Goal: Check status

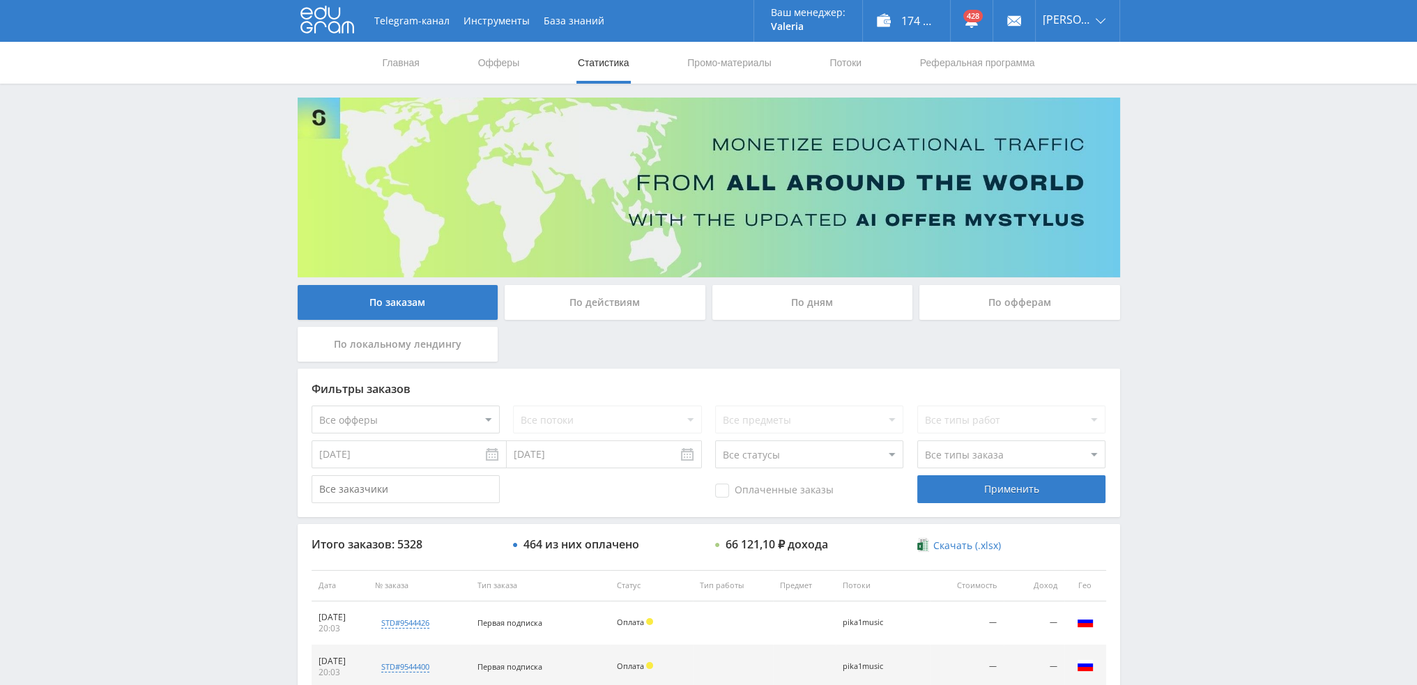
click at [782, 310] on div "По дням" at bounding box center [812, 302] width 201 height 35
click at [0, 0] on input "По дням" at bounding box center [0, 0] width 0 height 0
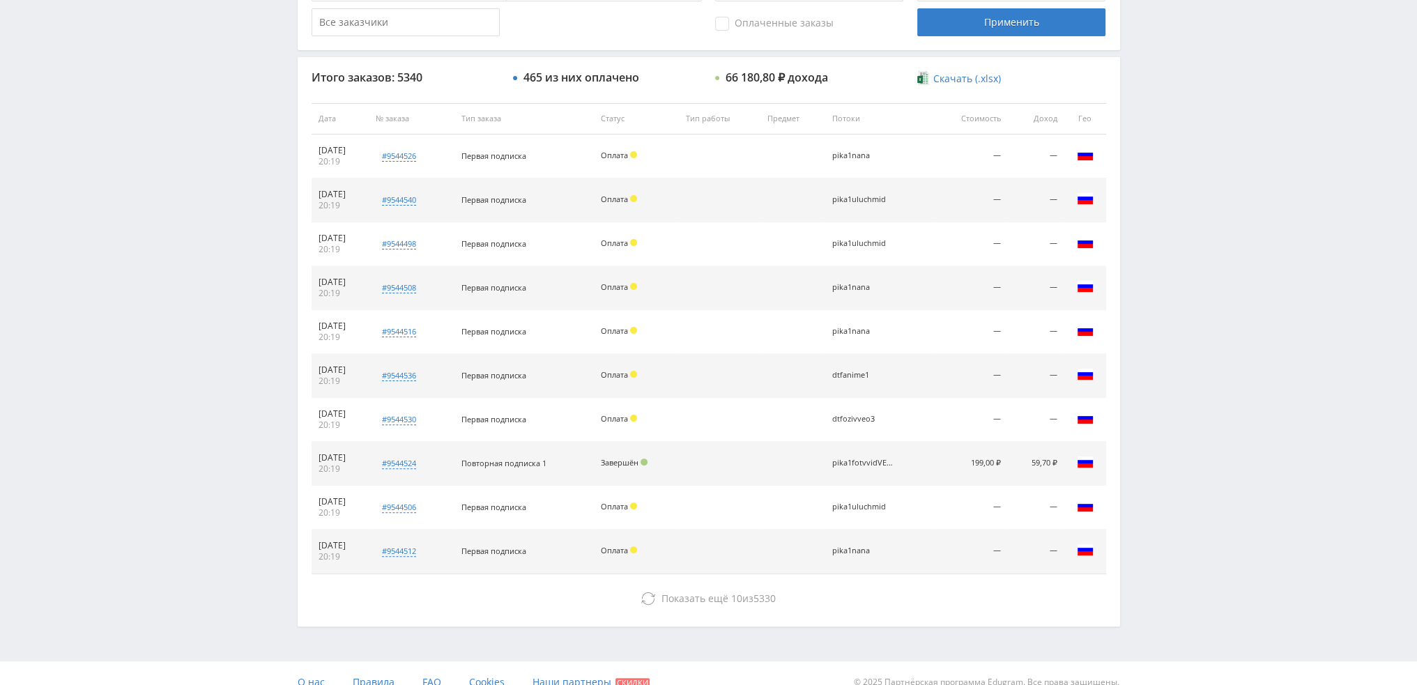
scroll to position [482, 0]
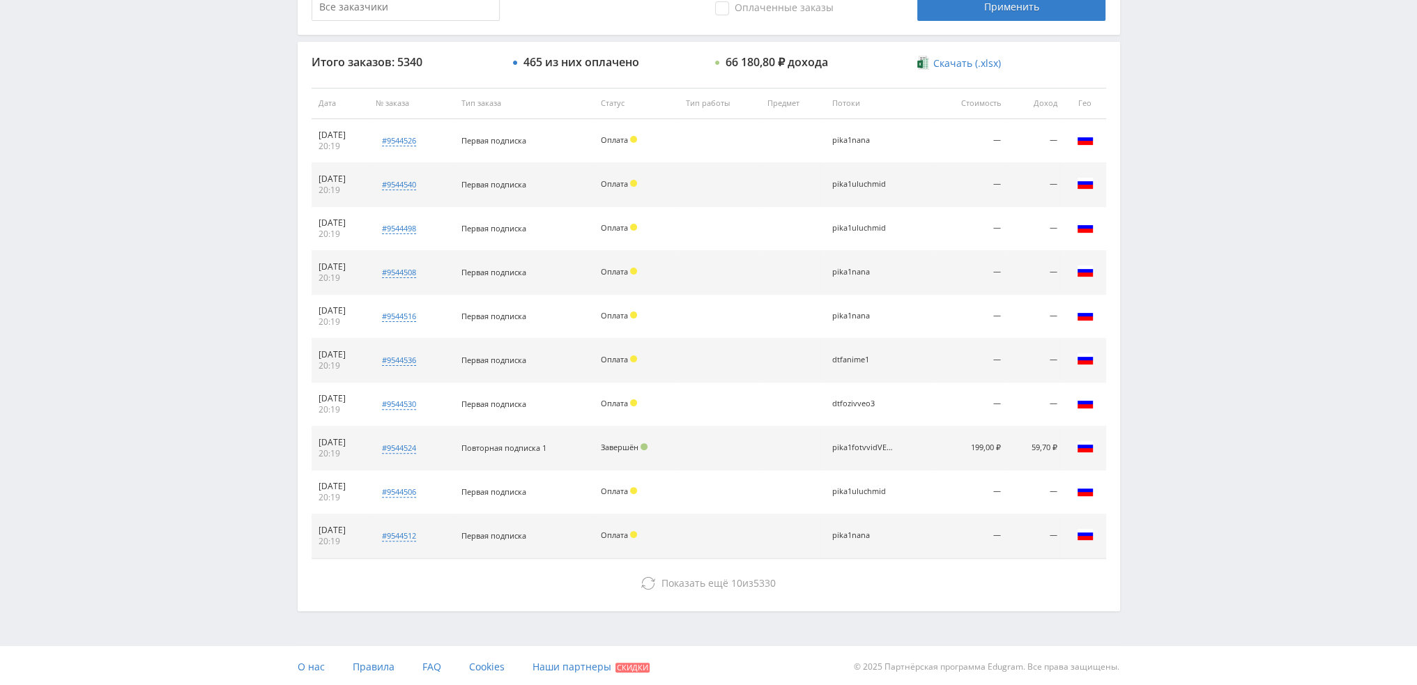
click at [743, 565] on div "Итого заказов: 5340 465 из них оплачено 66 180,80 ₽ дохода Скачать (.xlsx) Дата…" at bounding box center [709, 326] width 822 height 569
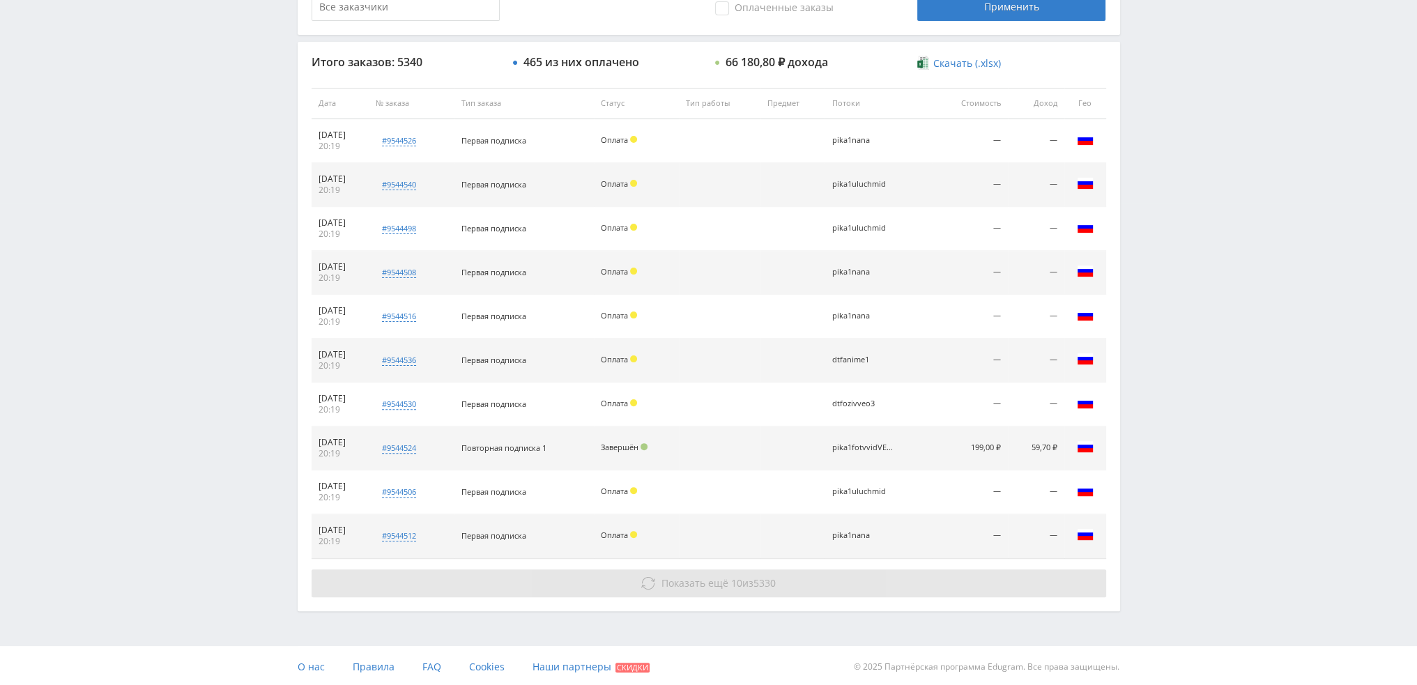
click at [742, 576] on span "Показать ещё 10 из 5330" at bounding box center [718, 582] width 114 height 13
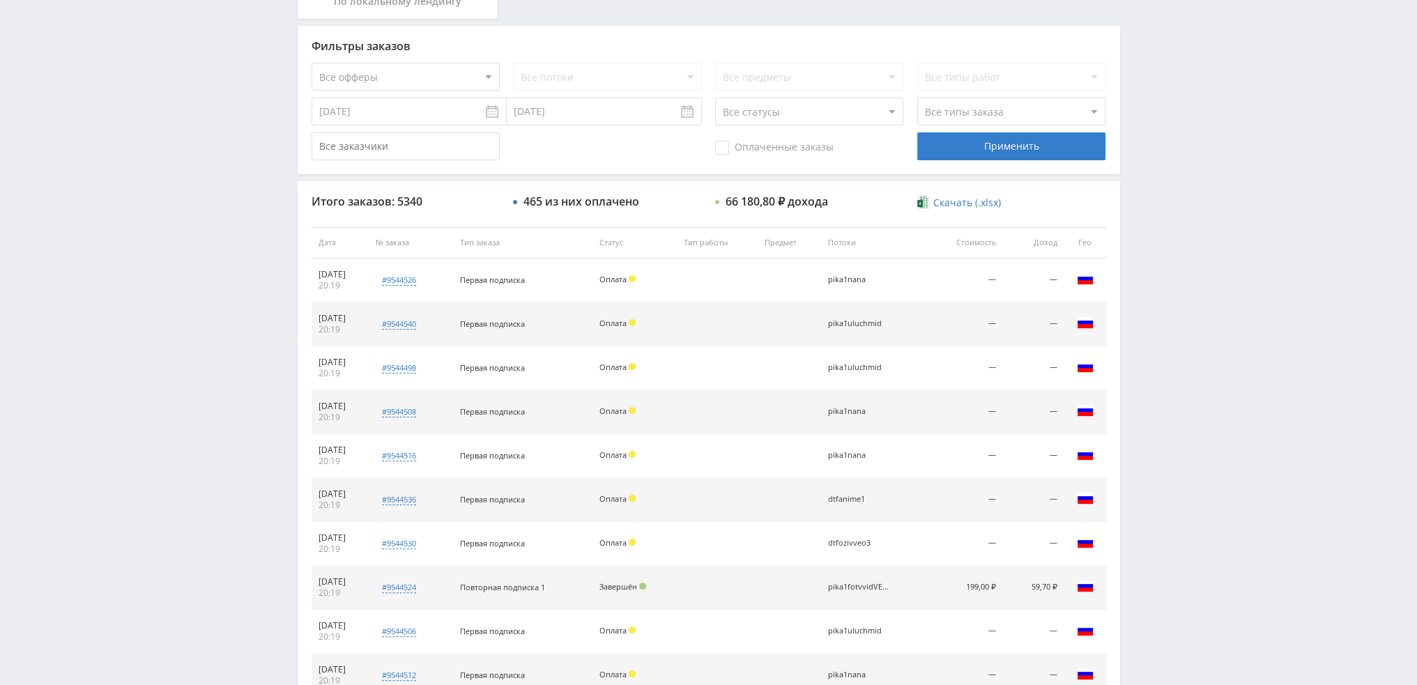
scroll to position [0, 0]
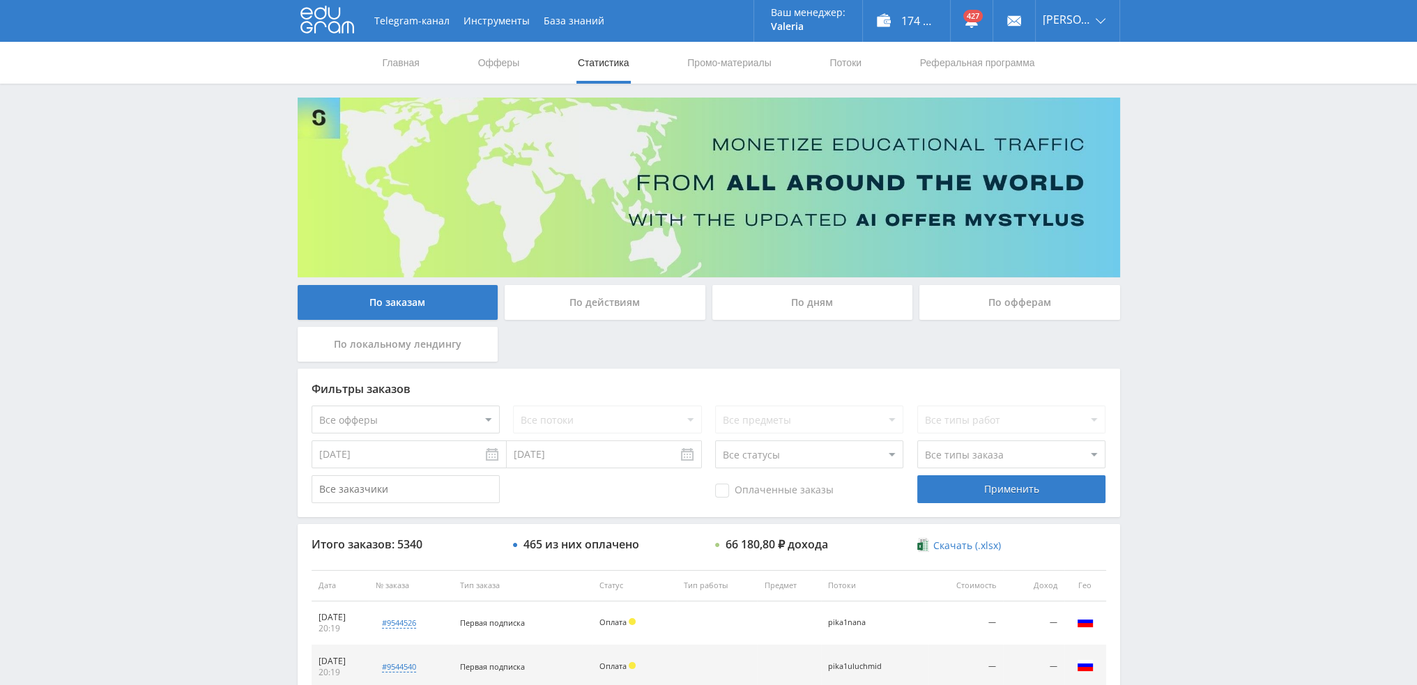
click at [822, 314] on div "По дням" at bounding box center [812, 302] width 201 height 35
click at [0, 0] on input "По дням" at bounding box center [0, 0] width 0 height 0
